Goal: Information Seeking & Learning: Learn about a topic

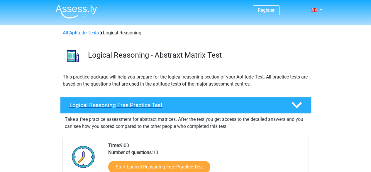
click at [126, 106] on h4 "Logical Reasoning Free Practice Test" at bounding box center [175, 104] width 212 height 7
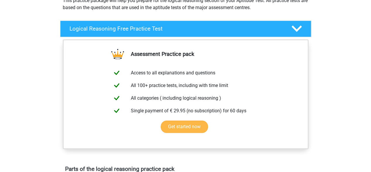
scroll to position [88, 0]
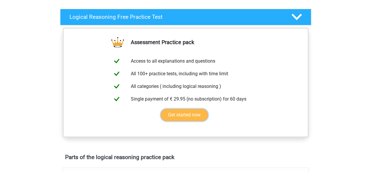
click at [187, 116] on link "Get started now" at bounding box center [184, 114] width 47 height 12
click at [301, 15] on polygon at bounding box center [296, 17] width 10 height 6
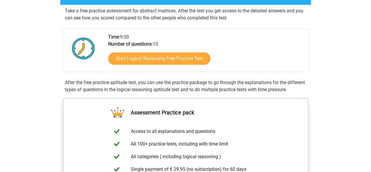
scroll to position [117, 0]
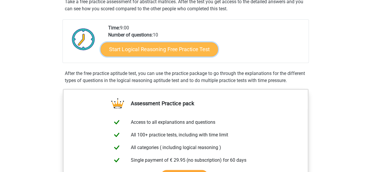
click at [167, 47] on link "Start Logical Reasoning Free Practice Test" at bounding box center [159, 49] width 117 height 14
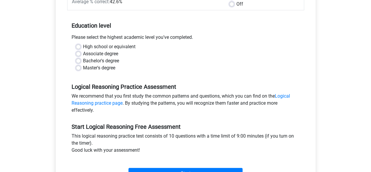
scroll to position [117, 0]
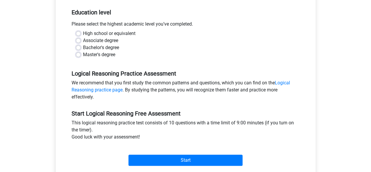
click at [83, 42] on label "Associate degree" at bounding box center [100, 40] width 35 height 7
click at [76, 42] on input "Associate degree" at bounding box center [78, 40] width 5 height 6
radio input "true"
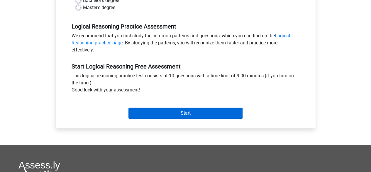
scroll to position [176, 0]
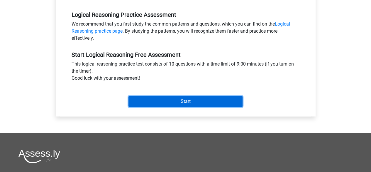
click at [167, 96] on input "Start" at bounding box center [185, 101] width 114 height 11
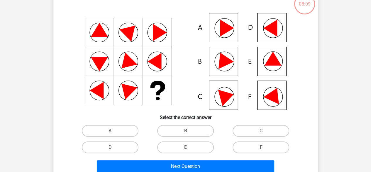
scroll to position [29, 0]
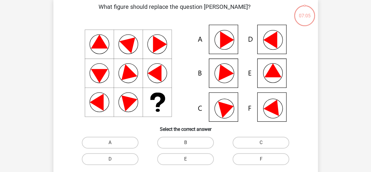
click at [216, 108] on icon at bounding box center [185, 73] width 236 height 97
click at [235, 111] on icon at bounding box center [185, 73] width 236 height 97
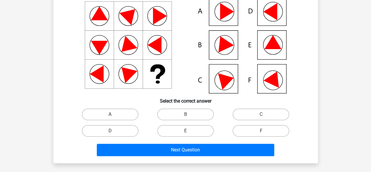
scroll to position [117, 0]
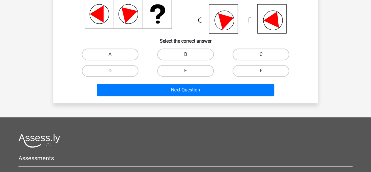
click at [268, 55] on label "C" at bounding box center [261, 54] width 57 height 12
click at [265, 55] on input "C" at bounding box center [263, 56] width 4 height 4
radio input "true"
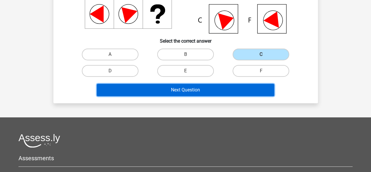
click at [193, 91] on button "Next Question" at bounding box center [185, 90] width 177 height 12
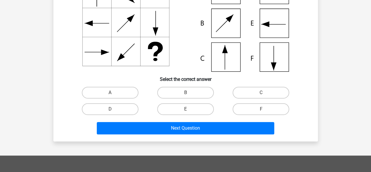
scroll to position [29, 0]
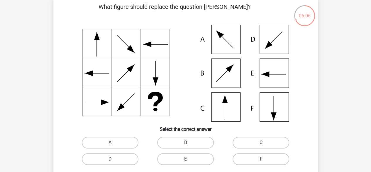
click at [263, 140] on label "C" at bounding box center [261, 142] width 57 height 12
click at [263, 142] on input "C" at bounding box center [263, 144] width 4 height 4
radio input "true"
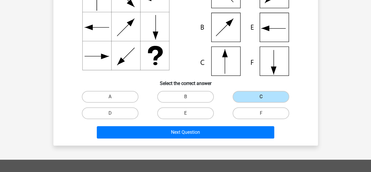
scroll to position [117, 0]
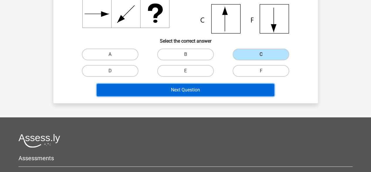
click at [185, 92] on button "Next Question" at bounding box center [185, 90] width 177 height 12
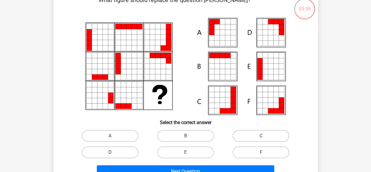
scroll to position [27, 0]
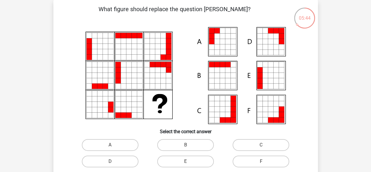
click at [276, 37] on icon at bounding box center [275, 35] width 5 height 5
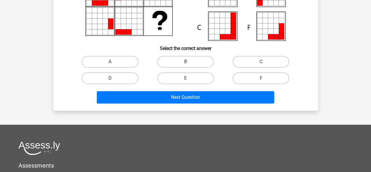
scroll to position [144, 0]
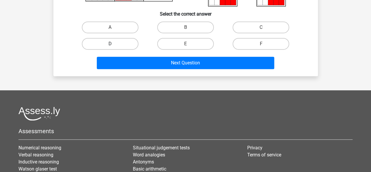
click at [116, 41] on label "D" at bounding box center [110, 44] width 57 height 12
click at [114, 44] on input "D" at bounding box center [112, 46] width 4 height 4
radio input "true"
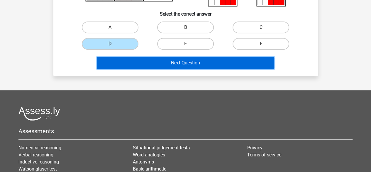
click at [160, 67] on button "Next Question" at bounding box center [185, 63] width 177 height 12
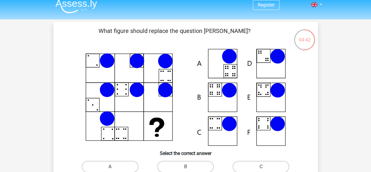
scroll to position [0, 0]
